Goal: Information Seeking & Learning: Learn about a topic

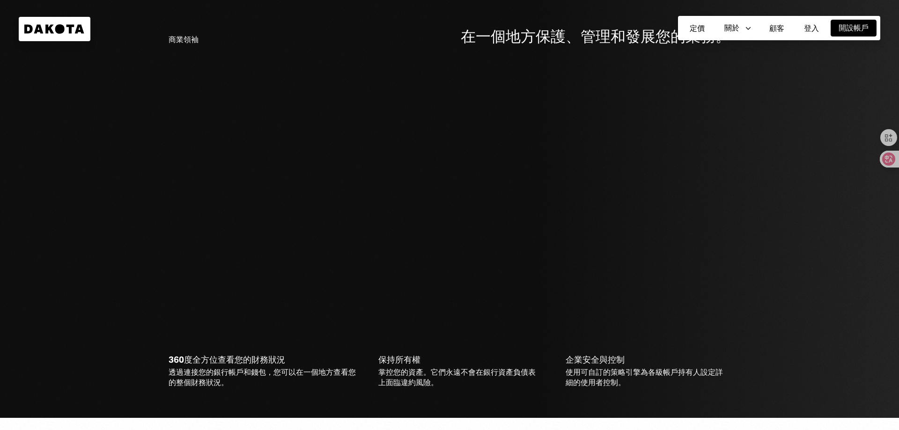
scroll to position [1872, 0]
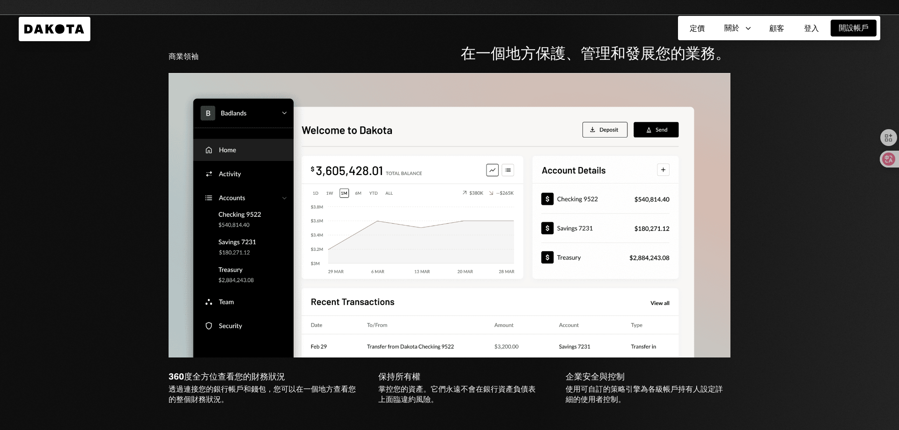
click at [97, 264] on div "商業領袖 在一個地方保護、管理和發展您的業務。 360度全方位查看您的財務狀況 透過連接您的銀行帳戶和錢包，您可以在一個地方查看您的整個財務狀況。 保持所有權…" at bounding box center [449, 225] width 899 height 420
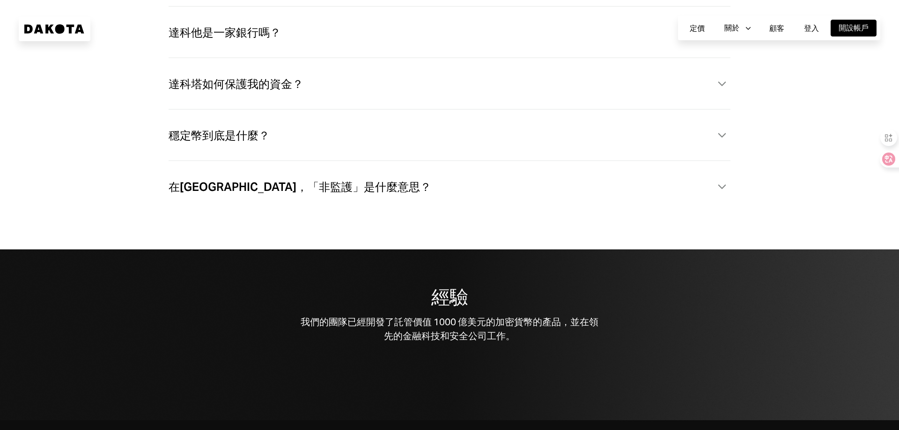
scroll to position [2715, 0]
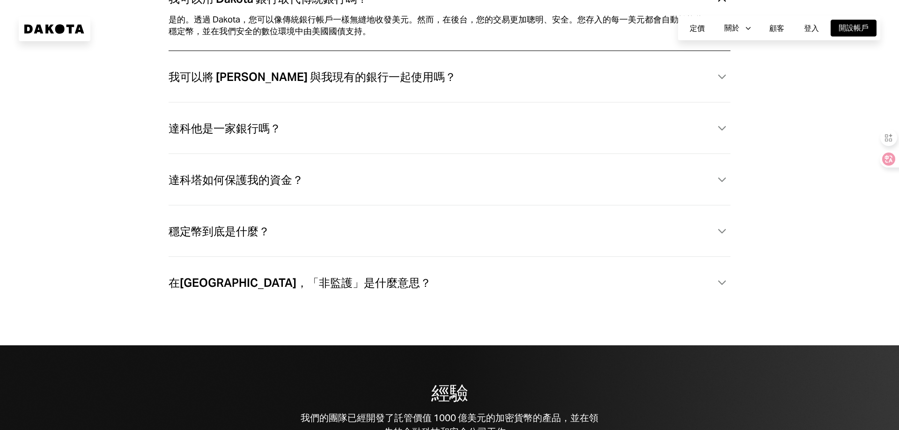
drag, startPoint x: 80, startPoint y: 228, endPoint x: 198, endPoint y: 149, distance: 141.6
click at [81, 228] on div "我可以用 Dakota 銀行取代傳統銀行嗎？ Caret Down 是的。透過 Dakota，您可以像傳統銀行帳戶一樣無縫地收發美元。然而，在後台，您的交易更…" at bounding box center [449, 146] width 824 height 324
click at [77, 213] on div "我可以用 Dakota 銀行取代傳統銀行嗎？ Caret Down 是的。透過 Dakota，您可以像傳統銀行帳戶一樣無縫地收發美元。然而，在後台，您的交易更…" at bounding box center [449, 146] width 824 height 324
click at [93, 258] on div "我可以用 Dakota 銀行取代傳統銀行嗎？ Caret Down 是的。透過 Dakota，您可以像傳統銀行帳戶一樣無縫地收發美元。然而，在後台，您的交易更…" at bounding box center [449, 146] width 824 height 324
click at [115, 259] on div "我可以用 Dakota 銀行取代傳統銀行嗎？ Caret Down 是的。透過 Dakota，您可以像傳統銀行帳戶一樣無縫地收發美元。然而，在後台，您的交易更…" at bounding box center [449, 146] width 824 height 324
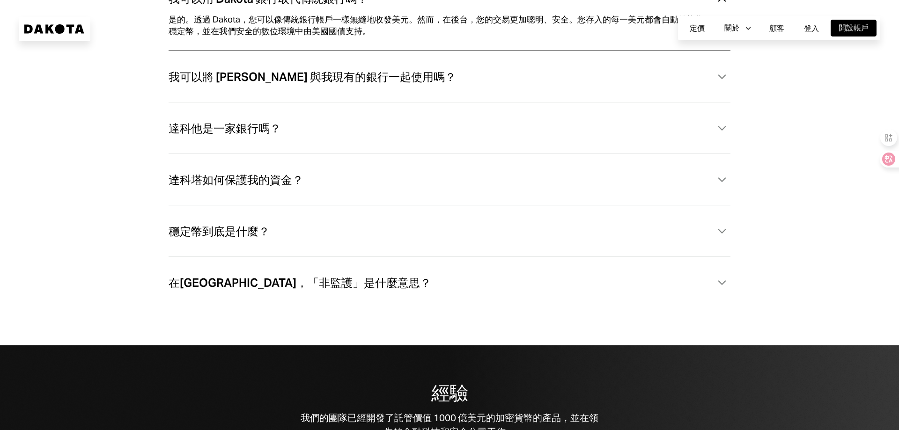
click at [115, 259] on div "我可以用 Dakota 銀行取代傳統銀行嗎？ Caret Down 是的。透過 Dakota，您可以像傳統銀行帳戶一樣無縫地收發美元。然而，在後台，您的交易更…" at bounding box center [449, 146] width 824 height 324
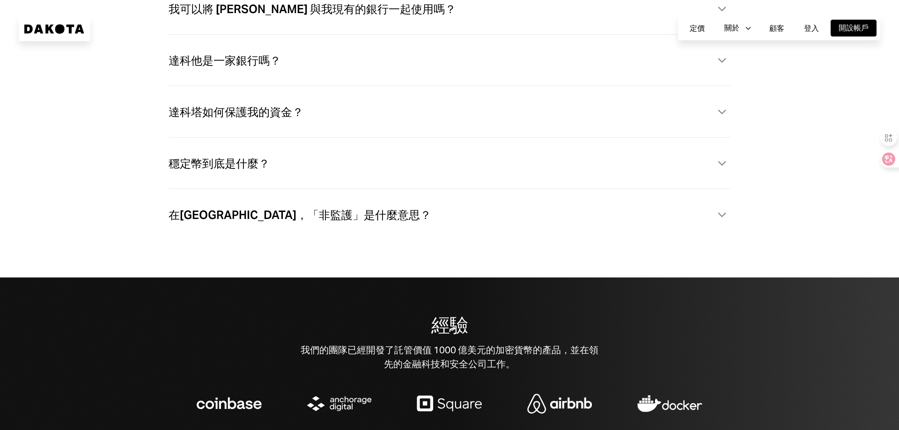
scroll to position [2762, 0]
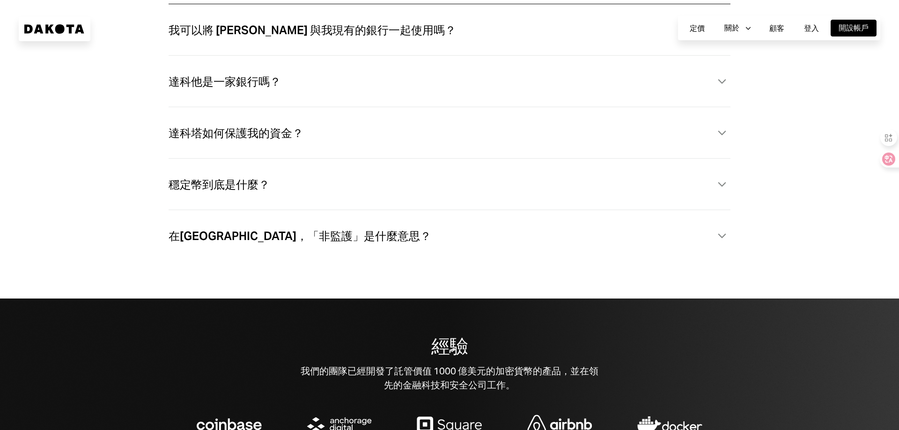
click at [104, 187] on div "我可以用 Dakota 銀行取代傳統銀行嗎？ Caret Down 是的。透過 Dakota，您可以像傳統銀行帳戶一樣無縫地收發美元。然而，在後台，您的交易更…" at bounding box center [449, 99] width 824 height 324
drag, startPoint x: 41, startPoint y: 176, endPoint x: 57, endPoint y: 169, distance: 17.0
click at [41, 176] on div "我可以用 Dakota 銀行取代傳統銀行嗎？ Caret Down 是的。透過 Dakota，您可以像傳統銀行帳戶一樣無縫地收發美元。然而，在後台，您的交易更…" at bounding box center [449, 99] width 824 height 324
click at [670, 261] on div "在[GEOGRAPHIC_DATA]，「非監護」是什麼意思？ Caret Down" at bounding box center [450, 241] width 562 height 40
click at [66, 255] on div "我可以用 Dakota 銀行取代傳統銀行嗎？ Caret Down 是的。透過 Dakota，您可以像傳統銀行帳戶一樣無縫地收發美元。然而，在後台，您的交易更…" at bounding box center [449, 99] width 824 height 324
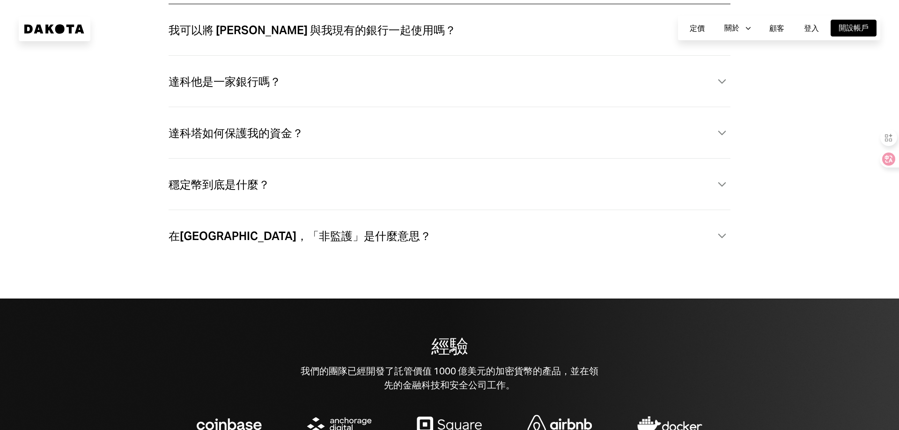
click at [75, 235] on div "我可以用 Dakota 銀行取代傳統銀行嗎？ Caret Down 是的。透過 Dakota，您可以像傳統銀行帳戶一樣無縫地收發美元。然而，在後台，您的交易更…" at bounding box center [449, 99] width 824 height 324
click at [100, 429] on div "經驗 我們的團隊已經開發了託管價值 1000 億美元的加密貨幣的產品，並在領先的金融科技和安全公司工作。" at bounding box center [449, 390] width 899 height 183
click at [114, 249] on div "我可以用 Dakota 銀行取代傳統銀行嗎？ Caret Down 是的。透過 Dakota，您可以像傳統銀行帳戶一樣無縫地收發美元。然而，在後台，您的交易更…" at bounding box center [449, 99] width 824 height 324
click at [37, 213] on div "我可以用 Dakota 銀行取代傳統銀行嗎？ Caret Down 是的。透過 Dakota，您可以像傳統銀行帳戶一樣無縫地收發美元。然而，在後台，您的交易更…" at bounding box center [449, 99] width 824 height 324
